Goal: Task Accomplishment & Management: Use online tool/utility

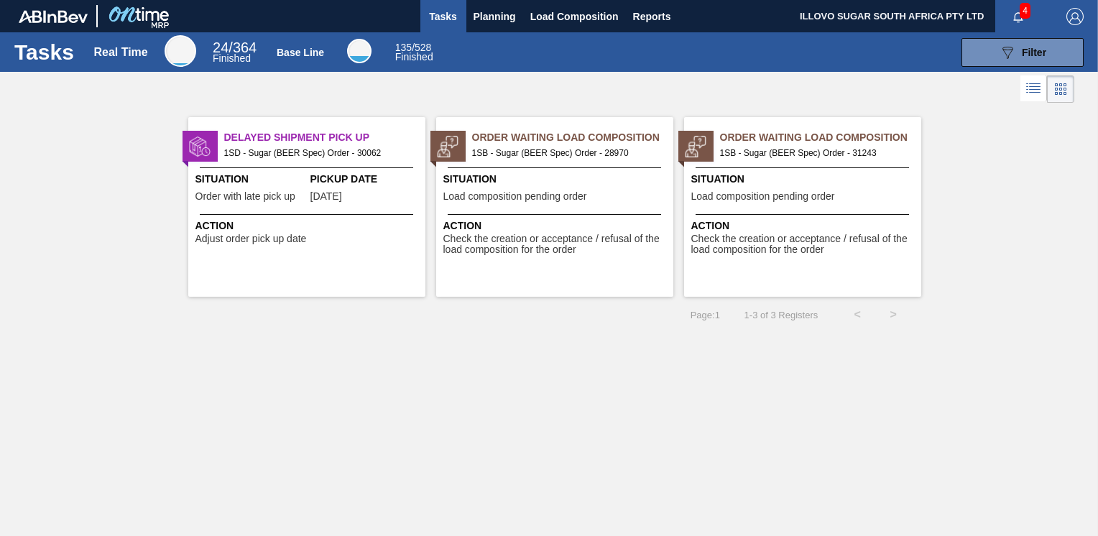
click at [817, 154] on span "1SB - Sugar (BEER Spec) Order - 31243" at bounding box center [815, 153] width 190 height 16
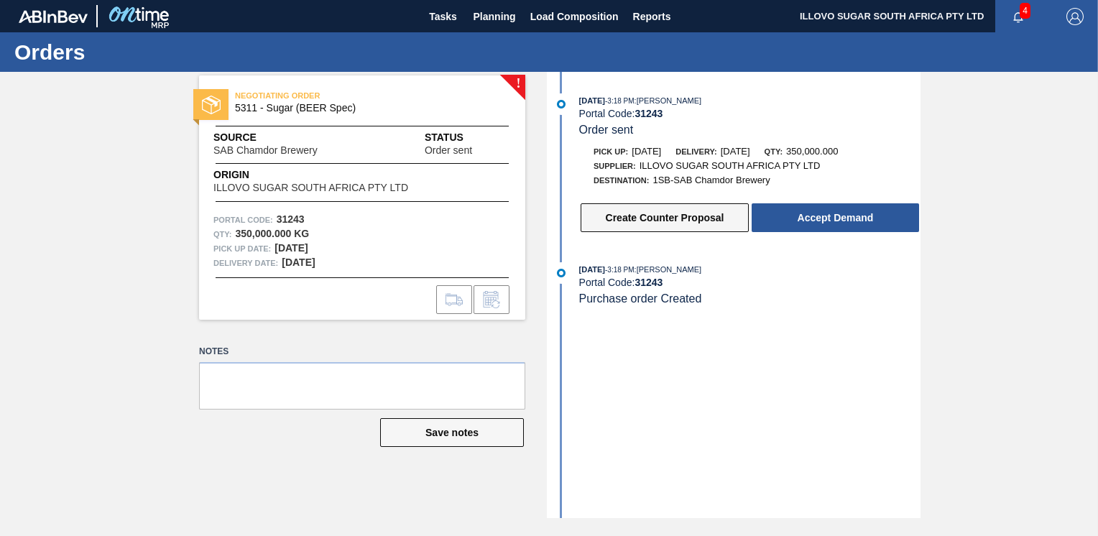
click at [656, 218] on button "Create Counter Proposal" at bounding box center [665, 217] width 168 height 29
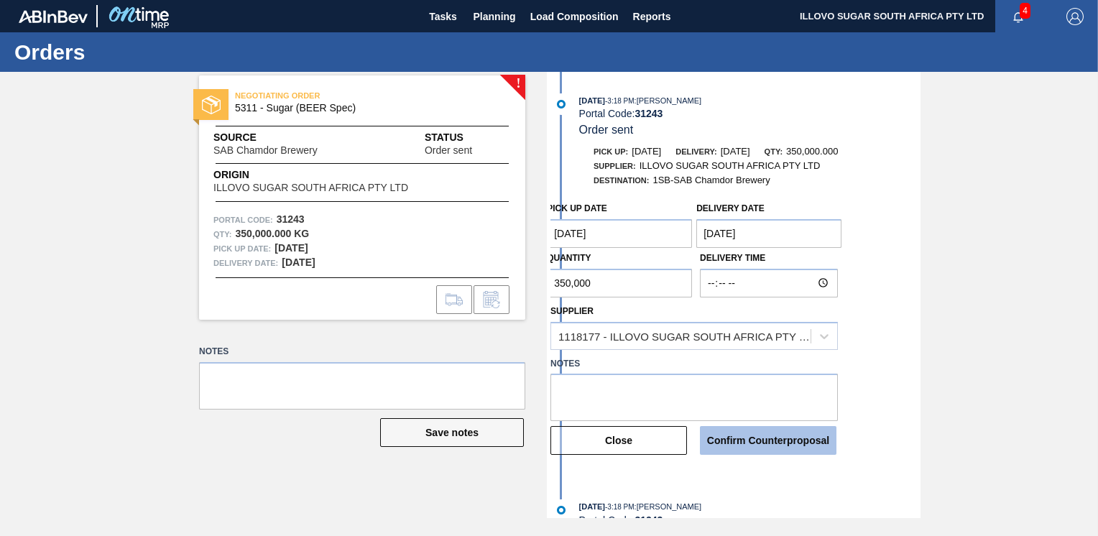
click at [747, 444] on button "Confirm Counterproposal" at bounding box center [768, 440] width 137 height 29
click at [763, 442] on div "Confirm Counterproposal" at bounding box center [768, 441] width 149 height 32
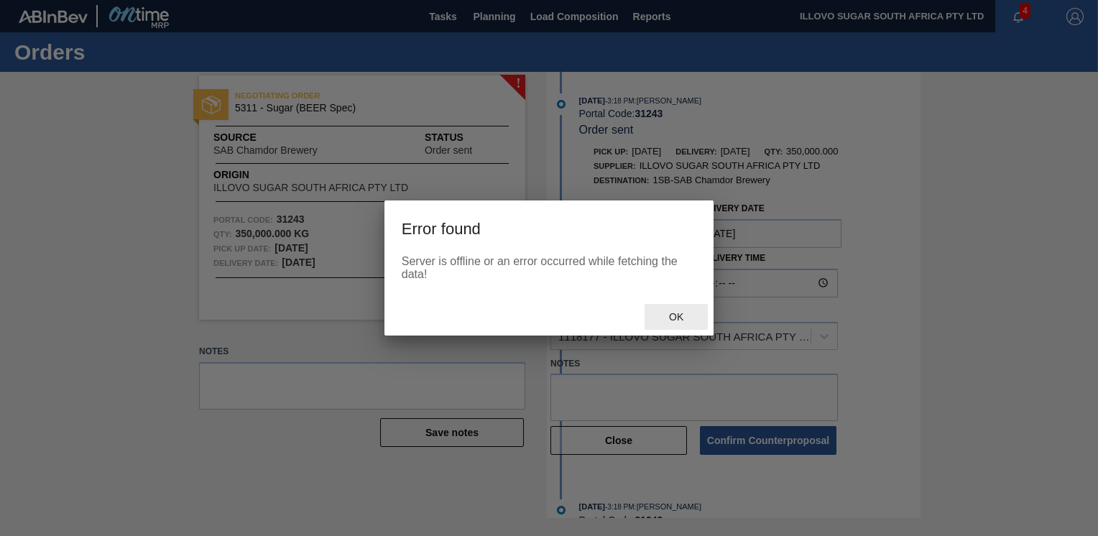
click at [682, 324] on div "Ok" at bounding box center [676, 317] width 63 height 27
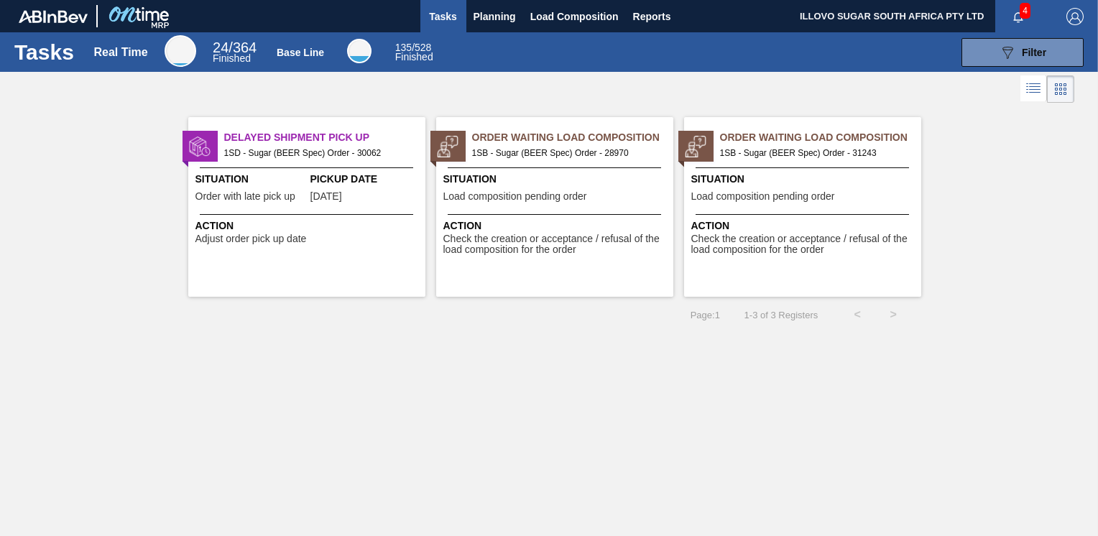
click at [712, 160] on div at bounding box center [695, 146] width 35 height 31
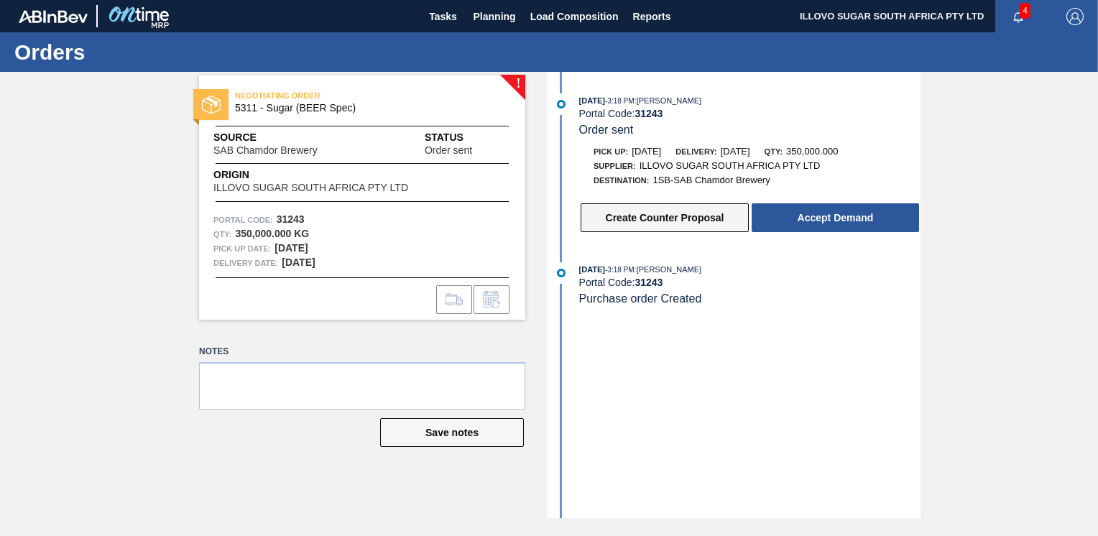
click at [676, 220] on button "Create Counter Proposal" at bounding box center [665, 217] width 168 height 29
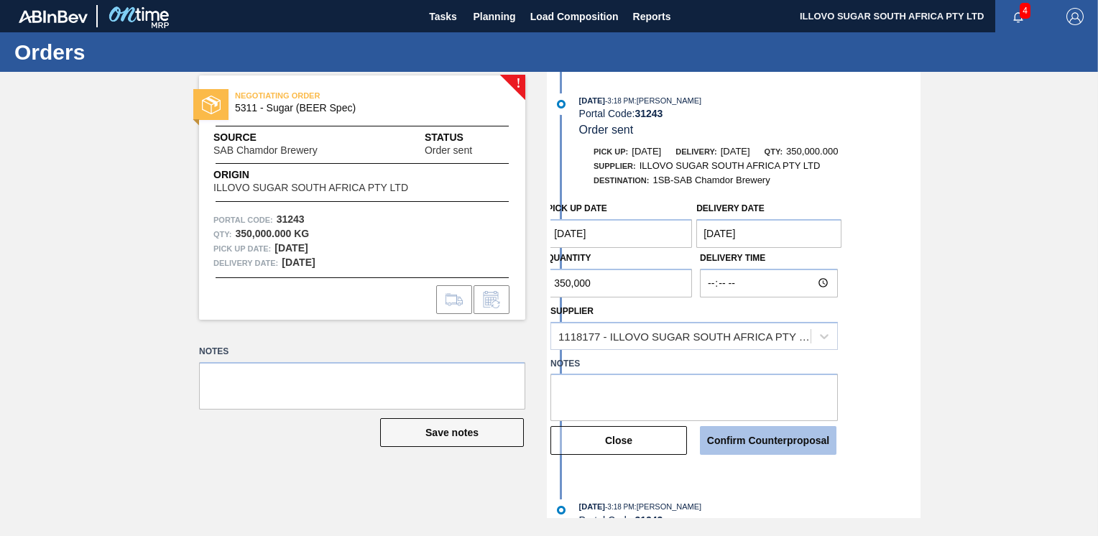
click at [770, 439] on button "Confirm Counterproposal" at bounding box center [768, 440] width 137 height 29
click at [747, 442] on div "Confirm Counterproposal" at bounding box center [768, 441] width 149 height 32
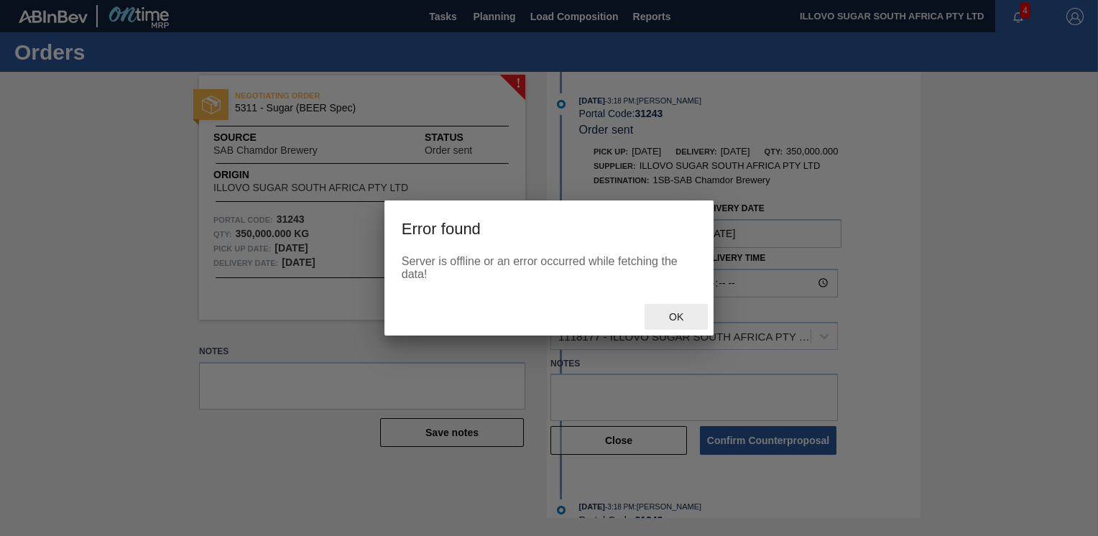
drag, startPoint x: 681, startPoint y: 320, endPoint x: 670, endPoint y: 282, distance: 38.9
click at [681, 312] on span "Ok" at bounding box center [676, 316] width 37 height 11
